Goal: Information Seeking & Learning: Compare options

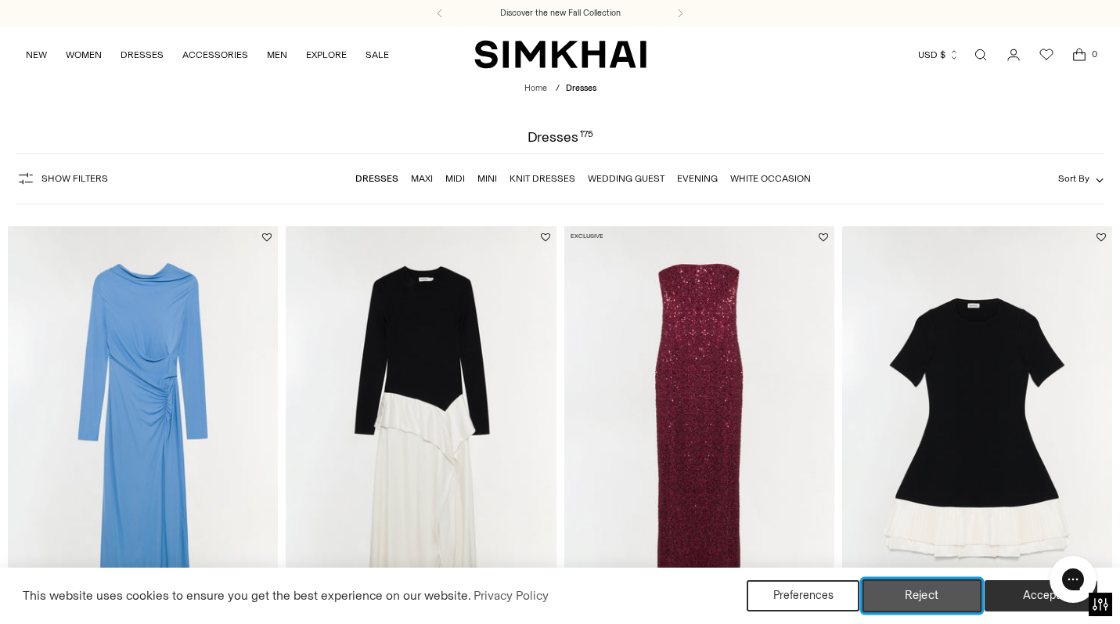
click at [952, 601] on button "Reject" at bounding box center [923, 595] width 120 height 33
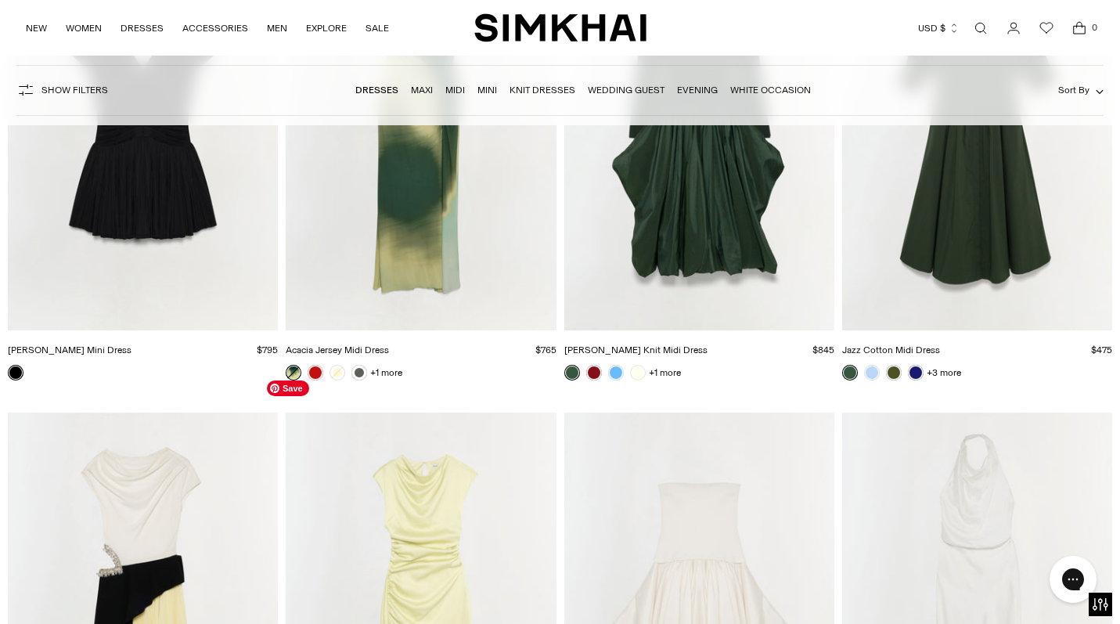
scroll to position [6335, 0]
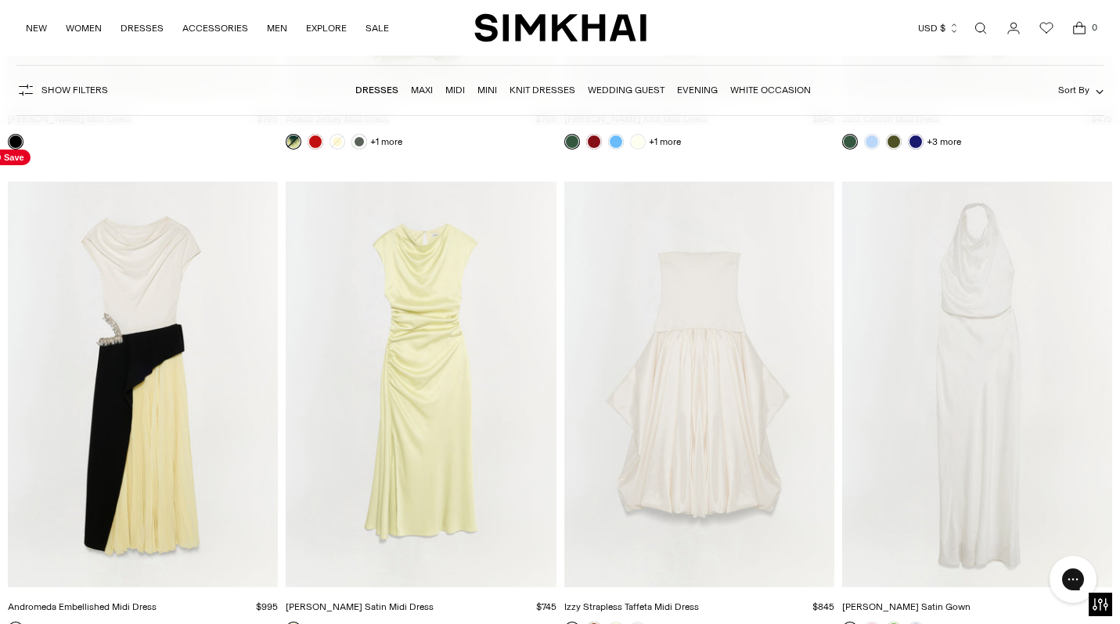
click at [0, 0] on img "Andromeda Embellished Midi Dress" at bounding box center [0, 0] width 0 height 0
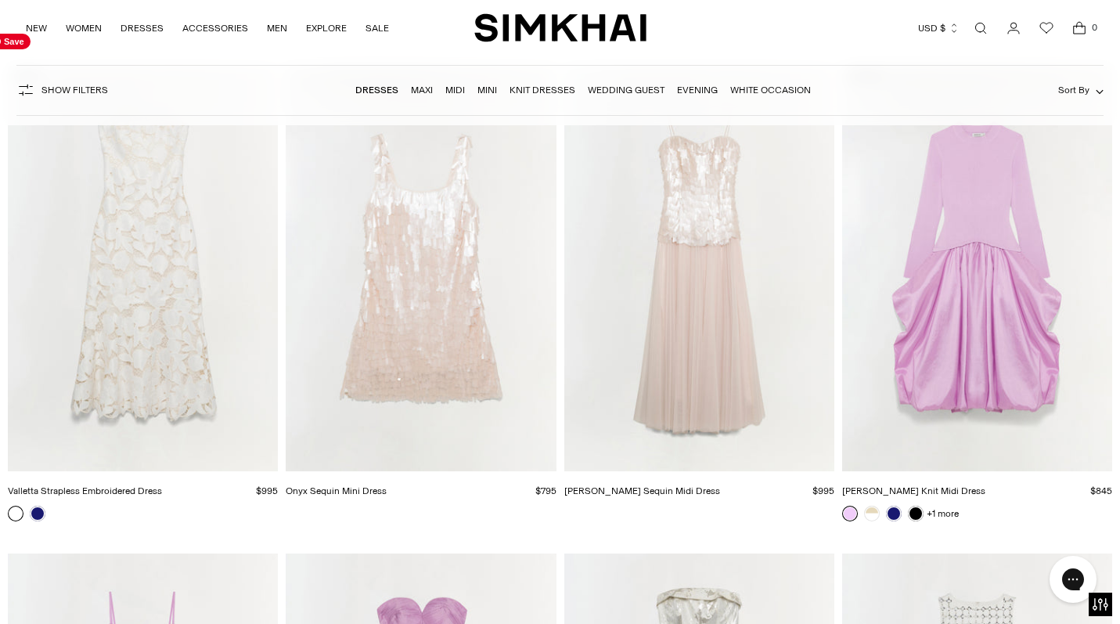
scroll to position [10890, 0]
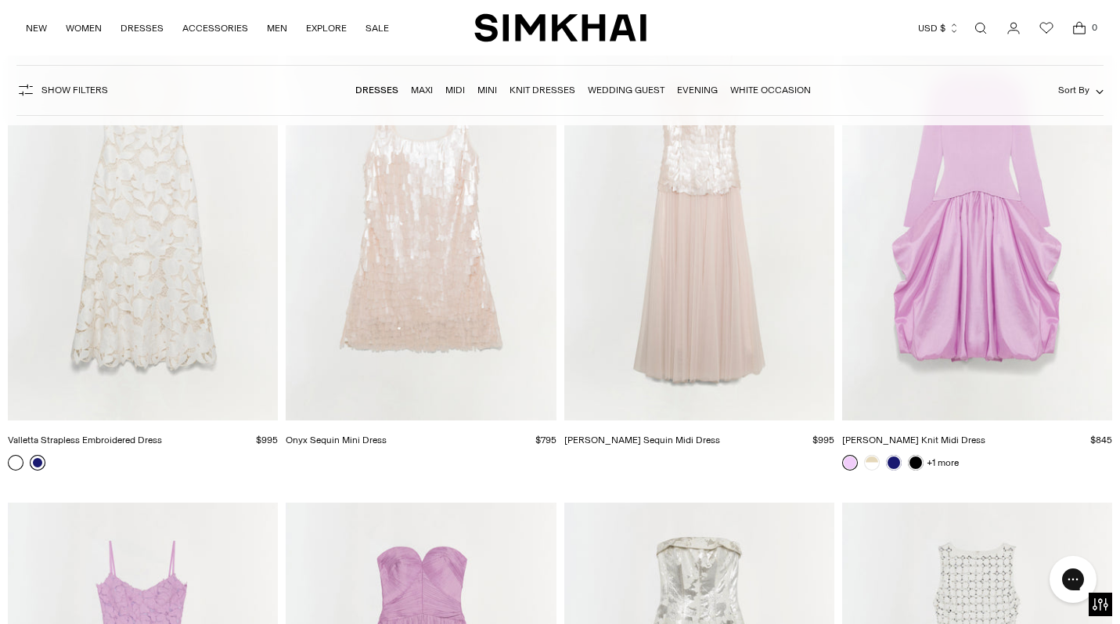
click at [40, 460] on link at bounding box center [38, 463] width 16 height 16
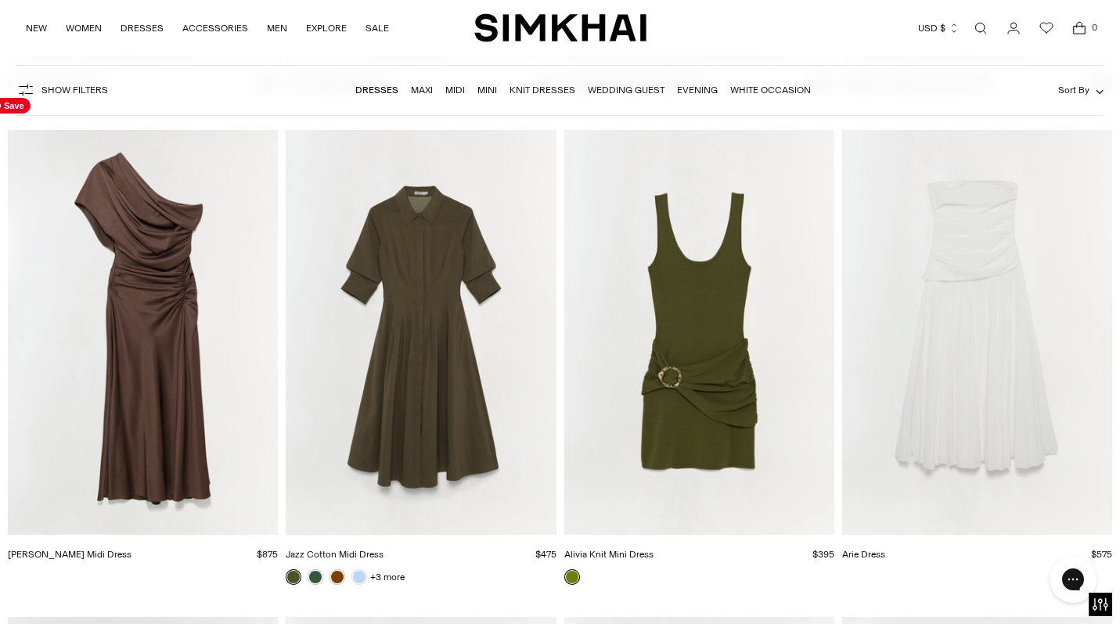
scroll to position [12709, 0]
click at [0, 0] on img "Joanna Satin Midi Dress" at bounding box center [0, 0] width 0 height 0
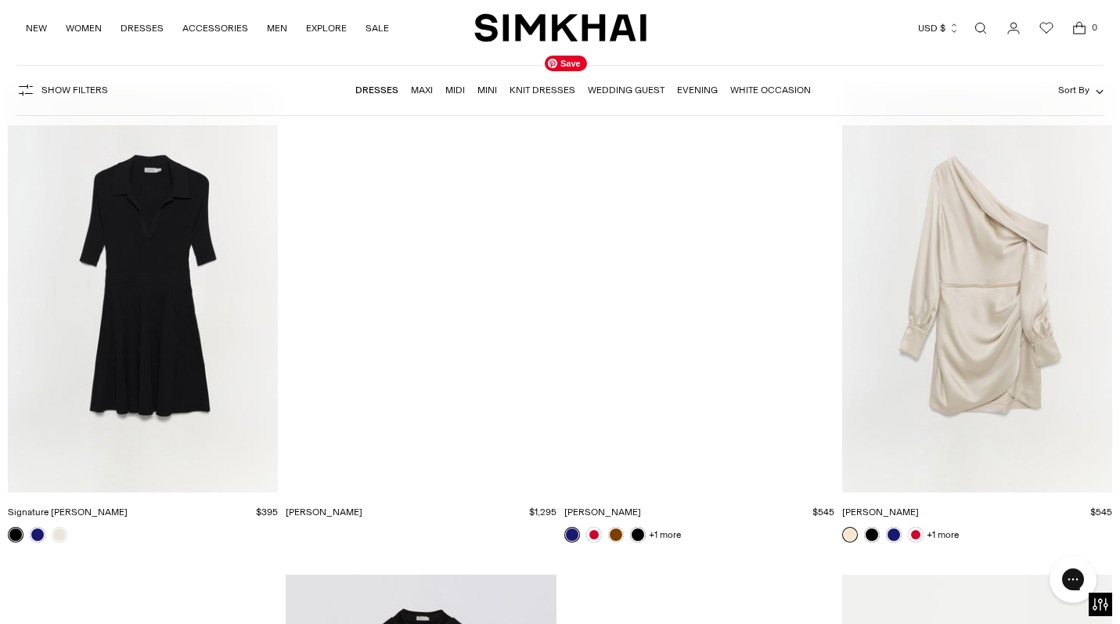
scroll to position [17602, 0]
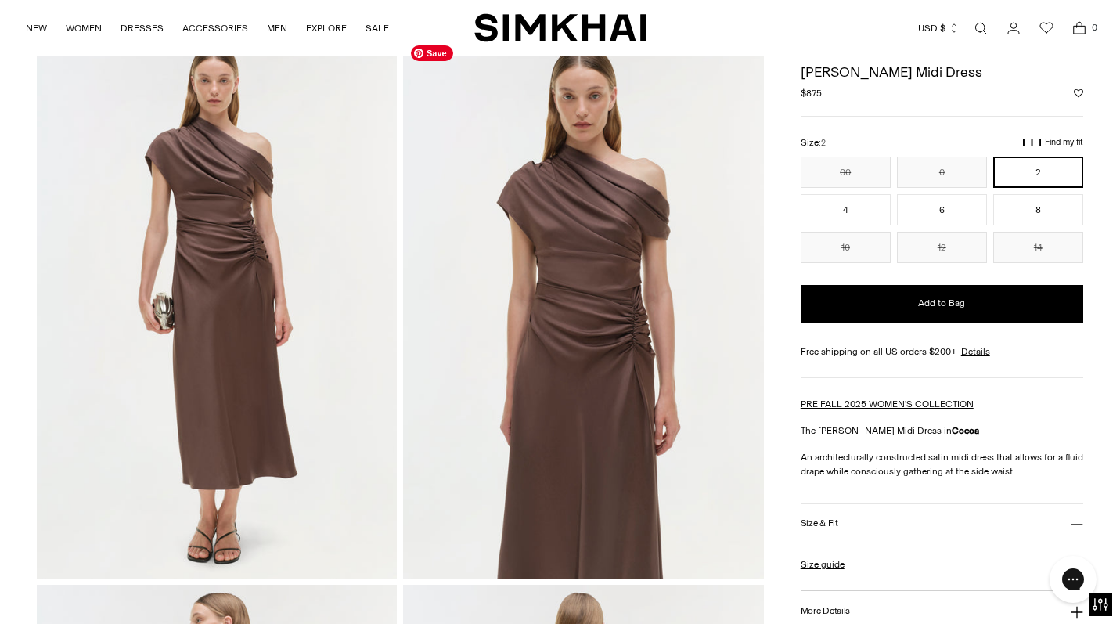
scroll to position [58, 0]
